Goal: Transaction & Acquisition: Purchase product/service

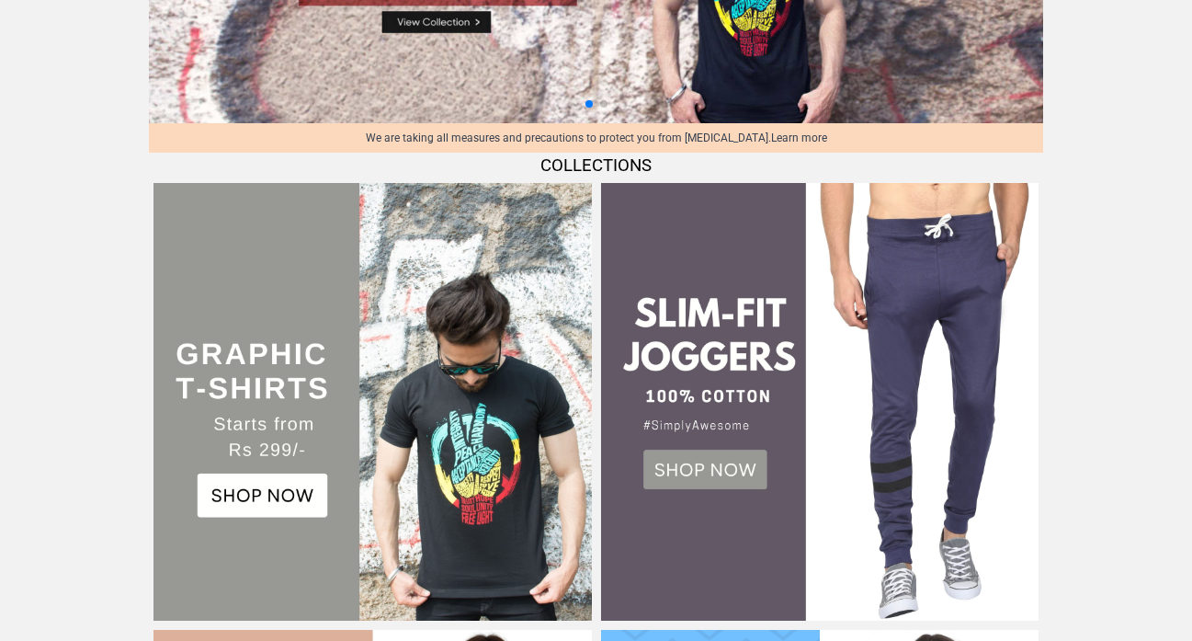
scroll to position [319, 0]
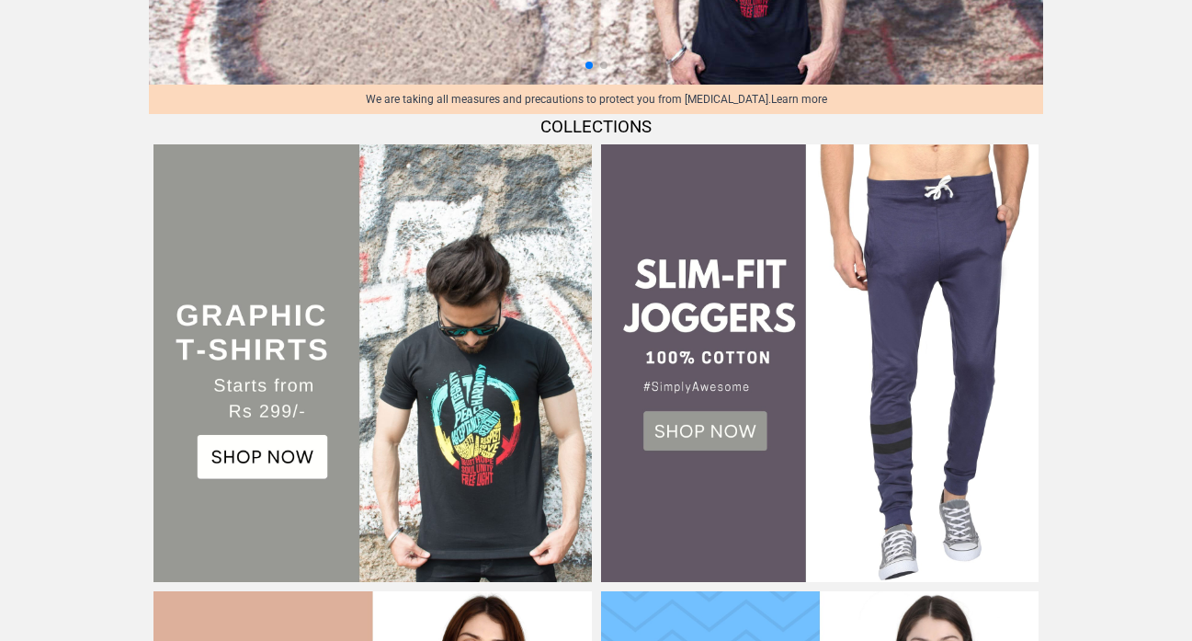
click at [300, 459] on img at bounding box center [373, 363] width 438 height 438
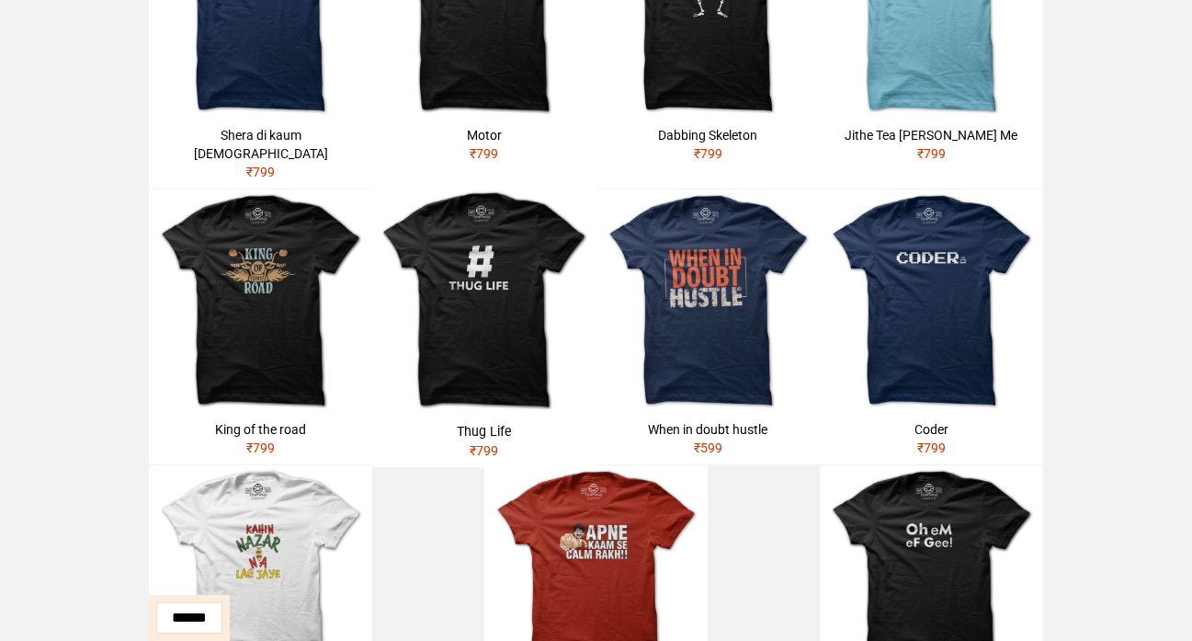
scroll to position [548, 0]
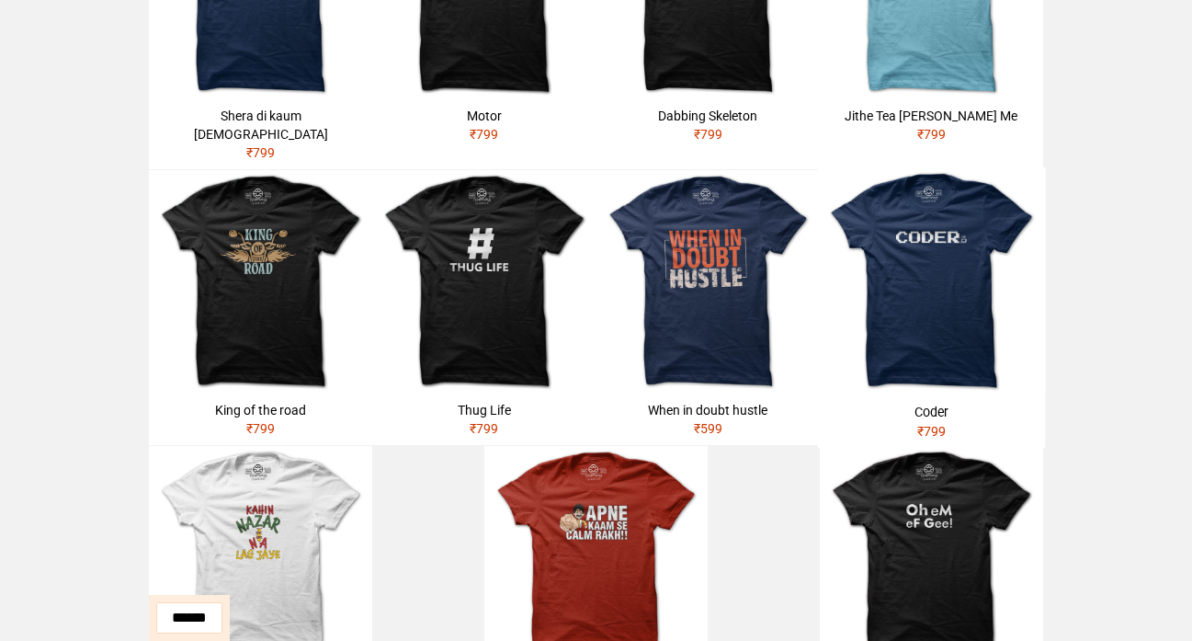
click at [917, 403] on div "Coder" at bounding box center [931, 412] width 213 height 18
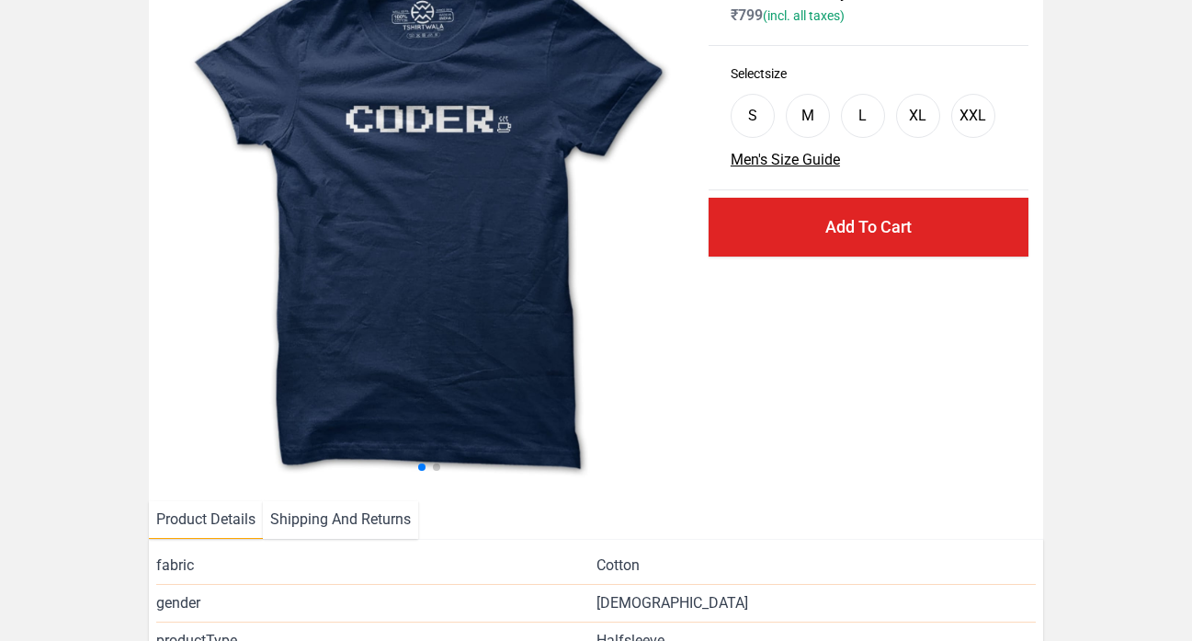
select select "*********"
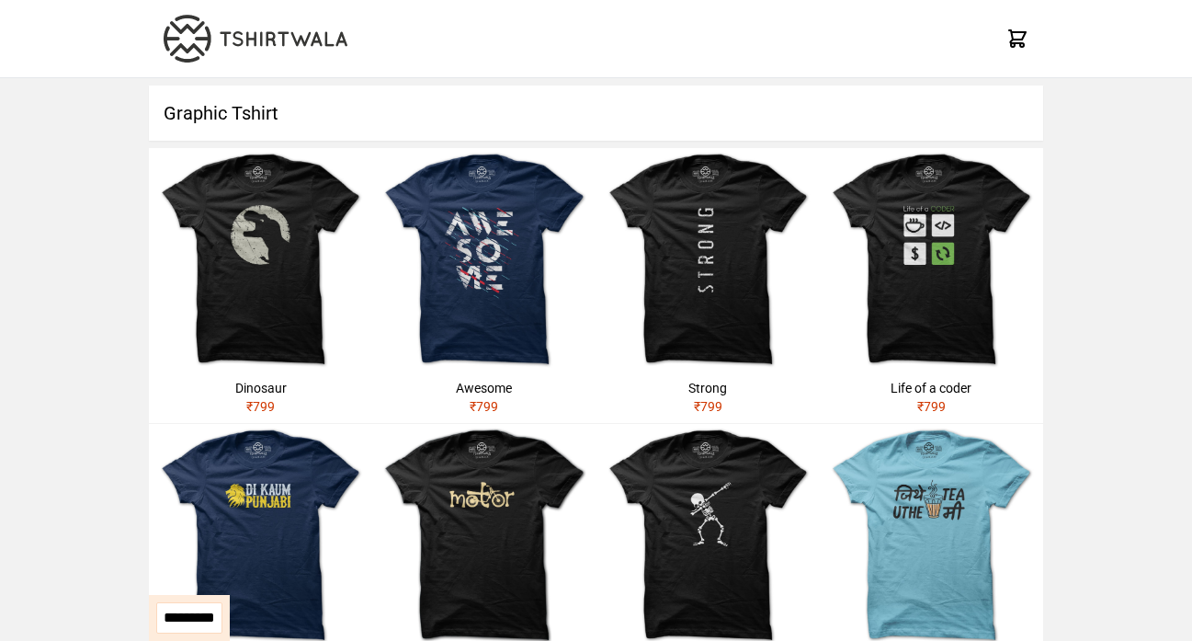
click at [231, 36] on img at bounding box center [256, 39] width 184 height 48
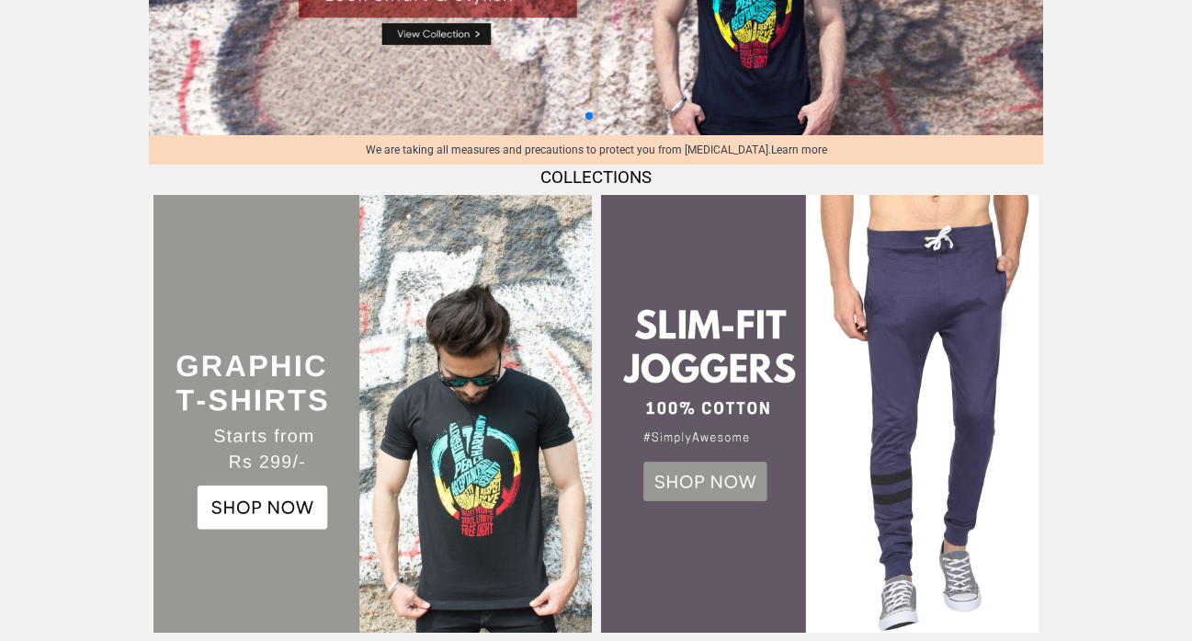
scroll to position [282, 0]
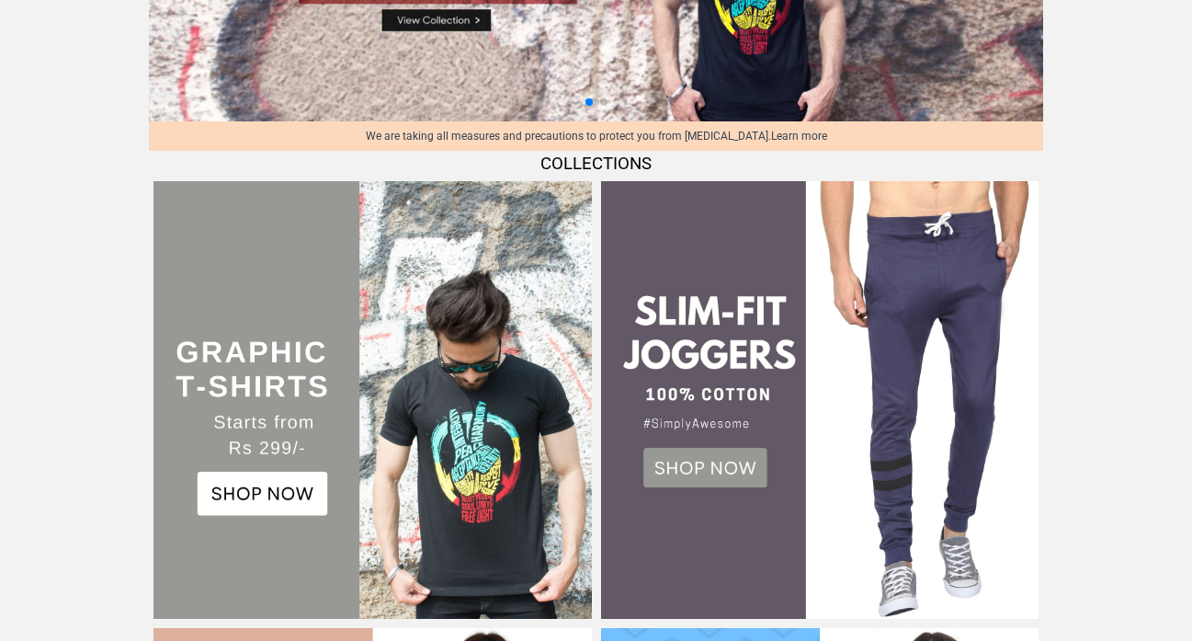
click at [322, 500] on img at bounding box center [373, 400] width 438 height 438
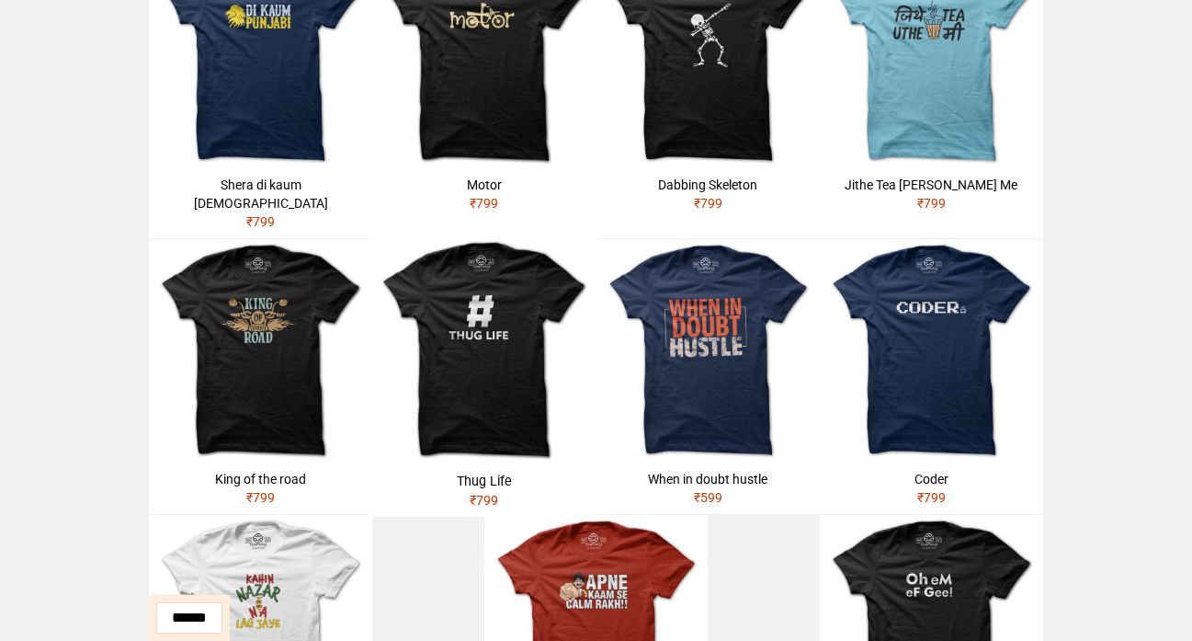
scroll to position [415, 0]
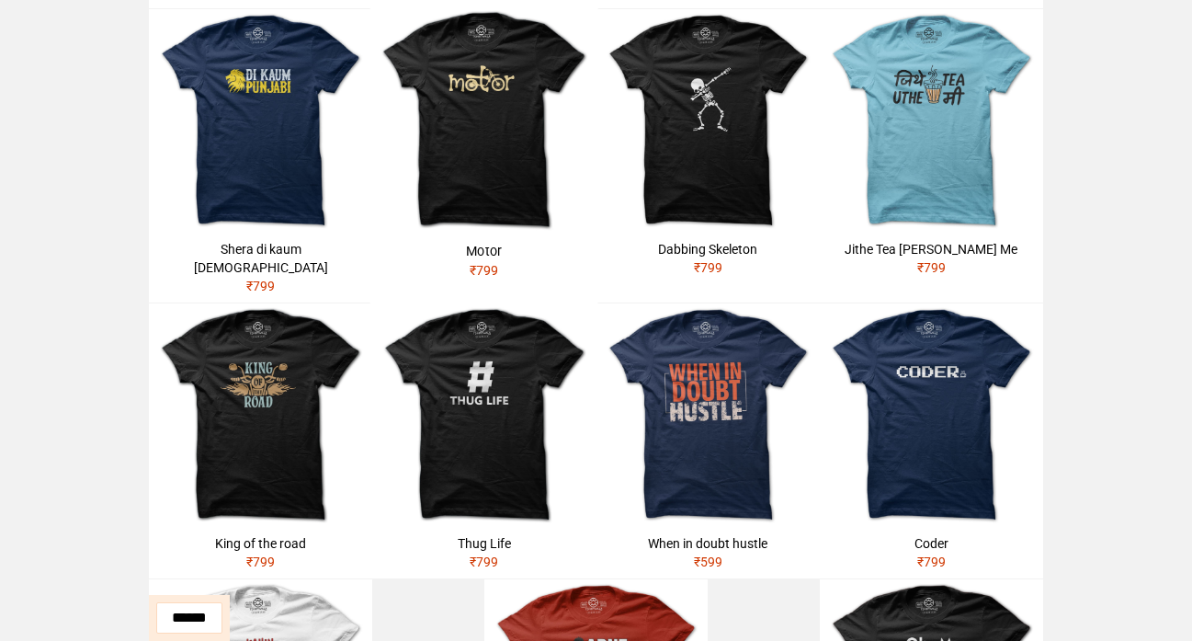
click at [488, 184] on img at bounding box center [484, 120] width 228 height 228
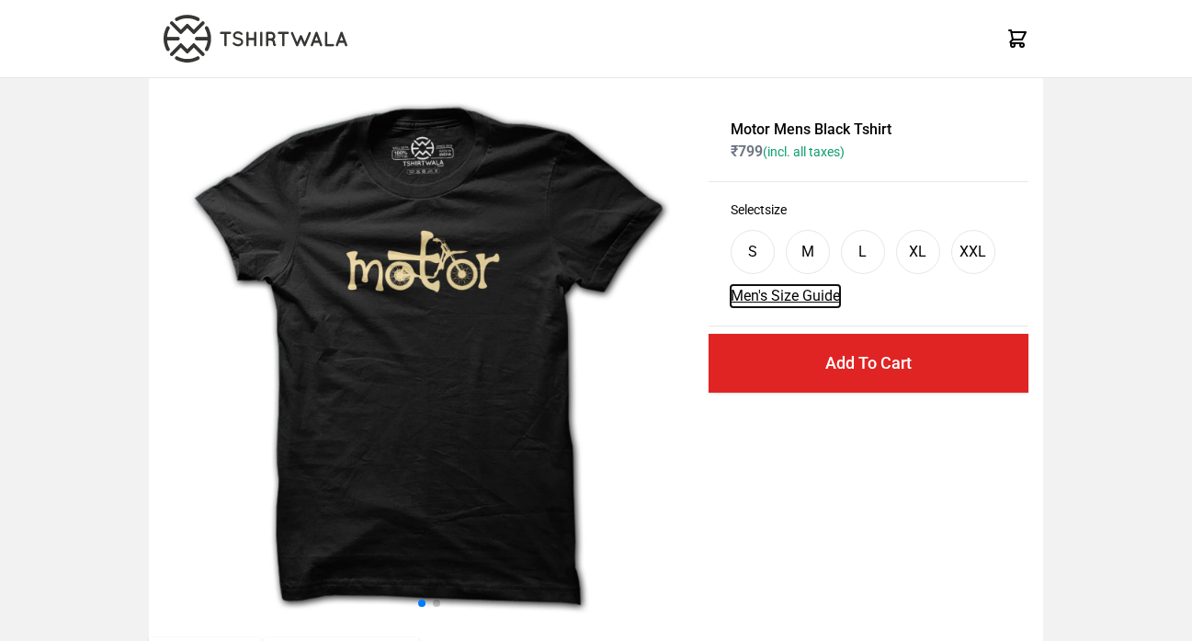
click at [799, 289] on button "Men's Size Guide" at bounding box center [785, 296] width 109 height 22
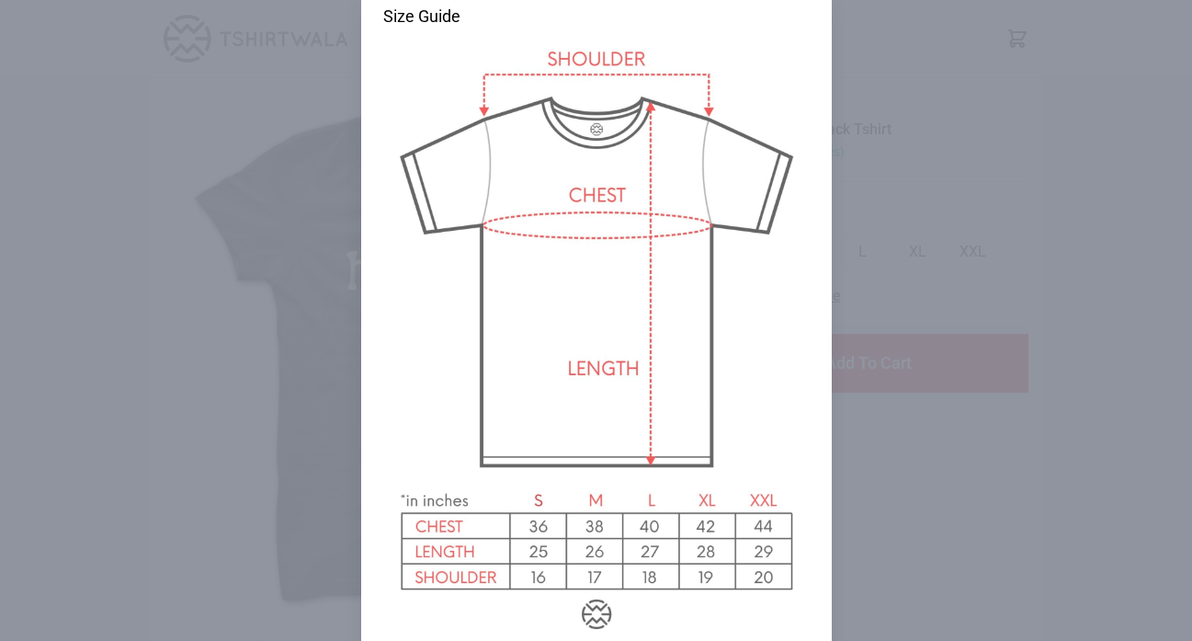
scroll to position [50, 0]
click at [839, 217] on div at bounding box center [596, 320] width 1192 height 641
